Goal: Task Accomplishment & Management: Manage account settings

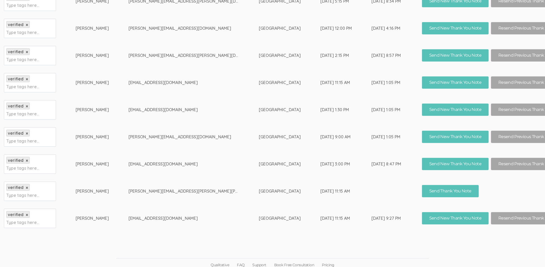
scroll to position [183, 0]
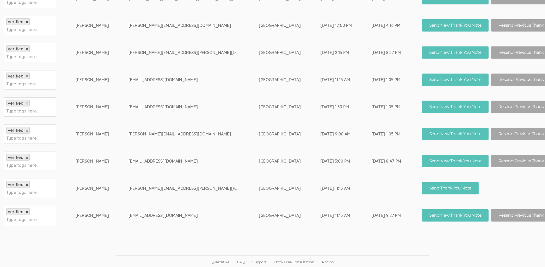
drag, startPoint x: 237, startPoint y: 214, endPoint x: 326, endPoint y: 211, distance: 88.7
click at [326, 211] on tr "verified × Type tags here... [PERSON_NAME] [EMAIL_ADDRESS][DOMAIN_NAME] [GEOGRA…" at bounding box center [287, 215] width 567 height 27
click at [326, 211] on td "[DATE] 11:15 AM" at bounding box center [346, 215] width 51 height 27
click at [372, 210] on td "[DATE] 9:27 PM" at bounding box center [397, 215] width 51 height 27
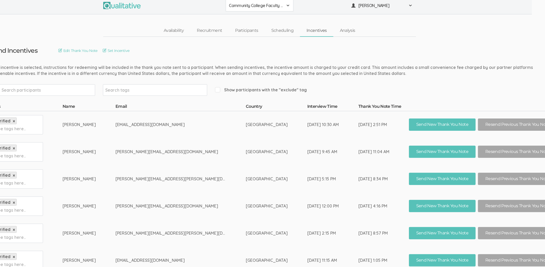
scroll to position [0, 13]
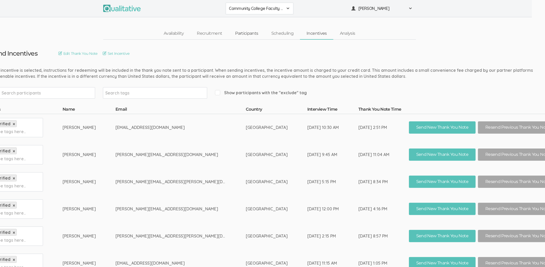
click at [244, 35] on link "Participants" at bounding box center [247, 33] width 36 height 11
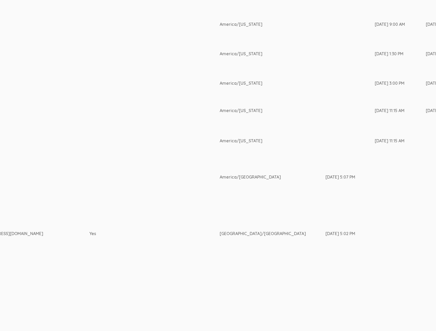
scroll to position [378, 925]
click at [205, 97] on td at bounding box center [154, 110] width 130 height 27
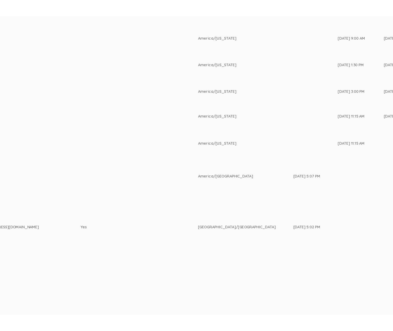
scroll to position [353, 730]
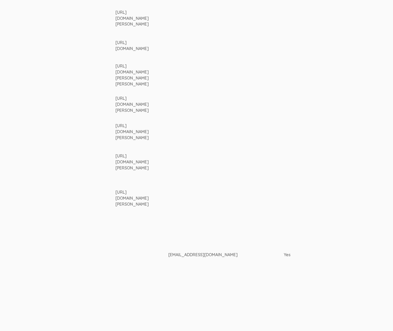
click at [249, 273] on td "[EMAIL_ADDRESS][DOMAIN_NAME]" at bounding box center [227, 255] width 116 height 74
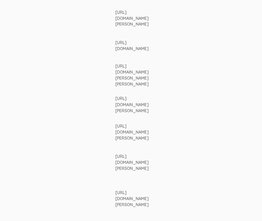
drag, startPoint x: 119, startPoint y: 197, endPoint x: 88, endPoint y: 191, distance: 31.3
click at [88, 191] on tr "verified × Type tags here... [PERSON_NAME][GEOGRAPHIC_DATA] [EMAIL_ADDRESS][DOM…" at bounding box center [6, 198] width 1466 height 39
copy tr "[URL][DOMAIN_NAME][PERSON_NAME]"
drag, startPoint x: 99, startPoint y: 158, endPoint x: 87, endPoint y: 154, distance: 13.3
click at [87, 154] on tr "verified × Type tags here... [PERSON_NAME] [PERSON_NAME][EMAIL_ADDRESS][PERSON_…" at bounding box center [6, 162] width 1466 height 33
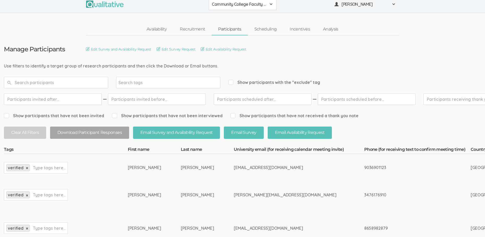
scroll to position [0, 0]
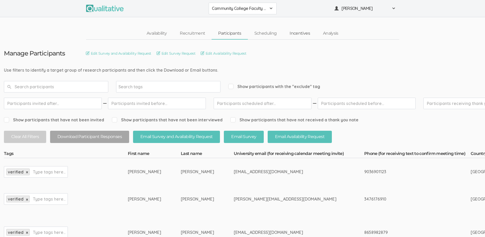
click at [296, 30] on link "Incentives" at bounding box center [299, 33] width 33 height 11
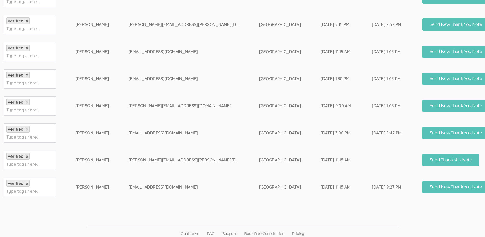
scroll to position [212, 0]
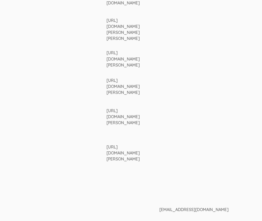
scroll to position [399, 741]
click at [105, 54] on div "[URL][DOMAIN_NAME][PERSON_NAME]" at bounding box center [121, 59] width 33 height 18
click at [105, 58] on div "[URL][DOMAIN_NAME][PERSON_NAME]" at bounding box center [121, 59] width 33 height 18
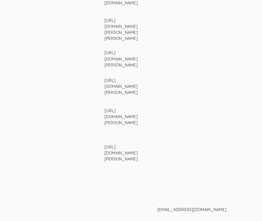
click at [105, 58] on div "[URL][DOMAIN_NAME][PERSON_NAME]" at bounding box center [121, 59] width 33 height 18
copy td "[URL][DOMAIN_NAME][PERSON_NAME]"
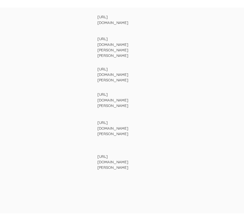
scroll to position [364, 741]
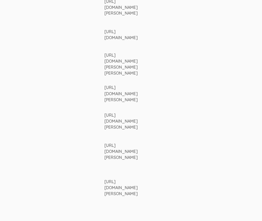
drag, startPoint x: 110, startPoint y: 61, endPoint x: 73, endPoint y: 57, distance: 36.8
copy tr "[URL][DOMAIN_NAME][PERSON_NAME][PERSON_NAME]"
drag, startPoint x: 125, startPoint y: 94, endPoint x: 78, endPoint y: 91, distance: 47.6
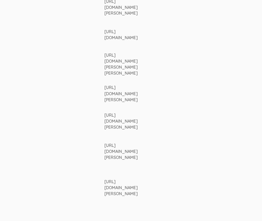
copy tr "[URL][DOMAIN_NAME][PERSON_NAME]"
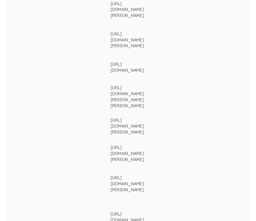
scroll to position [330, 741]
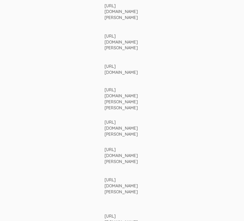
drag, startPoint x: 122, startPoint y: 102, endPoint x: 115, endPoint y: 101, distance: 7.1
click at [115, 101] on div "[URL][DOMAIN_NAME][PERSON_NAME][PERSON_NAME]" at bounding box center [121, 99] width 33 height 24
drag, startPoint x: 103, startPoint y: 154, endPoint x: 78, endPoint y: 148, distance: 25.4
click at [105, 148] on div "[URL][DOMAIN_NAME][PERSON_NAME]" at bounding box center [121, 156] width 33 height 18
copy div "[URL][DOMAIN_NAME][PERSON_NAME]"
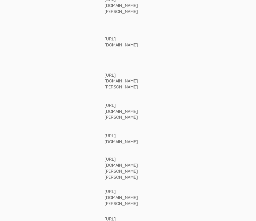
scroll to position [260, 741]
drag, startPoint x: 103, startPoint y: 143, endPoint x: 76, endPoint y: 137, distance: 26.9
copy tr "[URL][DOMAIN_NAME]"
drag, startPoint x: 129, startPoint y: 117, endPoint x: 78, endPoint y: 110, distance: 51.4
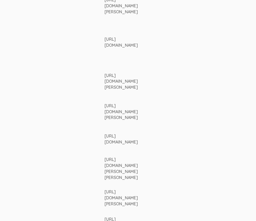
click at [105, 110] on div "[URL][DOMAIN_NAME][PERSON_NAME]" at bounding box center [121, 112] width 33 height 18
copy div "[URL][DOMAIN_NAME][PERSON_NAME]"
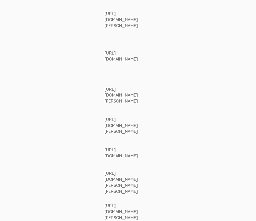
scroll to position [190, 741]
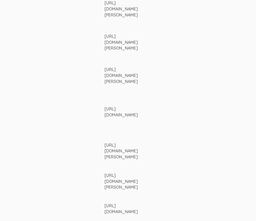
click at [105, 154] on div "[URL][DOMAIN_NAME][PERSON_NAME]" at bounding box center [121, 151] width 33 height 18
click at [116, 111] on div "[URL][DOMAIN_NAME]" at bounding box center [121, 112] width 33 height 12
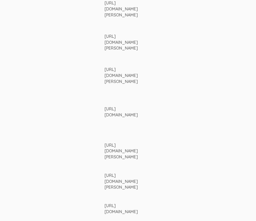
click at [116, 111] on div "[URL][DOMAIN_NAME]" at bounding box center [121, 112] width 33 height 12
copy td "[URL][DOMAIN_NAME]"
click at [105, 72] on div "[URL][DOMAIN_NAME][PERSON_NAME]" at bounding box center [121, 76] width 33 height 18
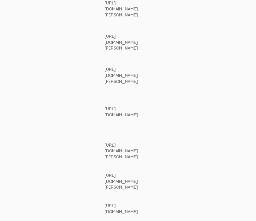
click at [105, 37] on div "[URL][DOMAIN_NAME][PERSON_NAME]" at bounding box center [121, 42] width 33 height 18
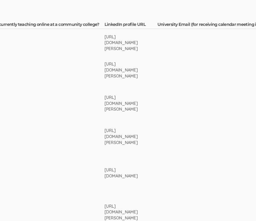
scroll to position [121, 741]
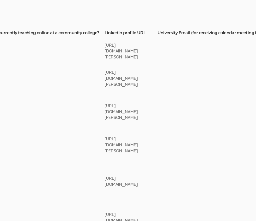
drag, startPoint x: 123, startPoint y: 81, endPoint x: 71, endPoint y: 76, distance: 51.7
copy tr "[URL][DOMAIN_NAME][PERSON_NAME]"
click at [105, 46] on div "[URL][DOMAIN_NAME][PERSON_NAME]" at bounding box center [121, 51] width 33 height 18
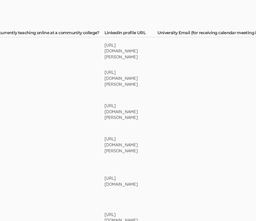
click at [105, 46] on div "[URL][DOMAIN_NAME][PERSON_NAME]" at bounding box center [121, 51] width 33 height 18
